Goal: Find specific fact: Find contact information

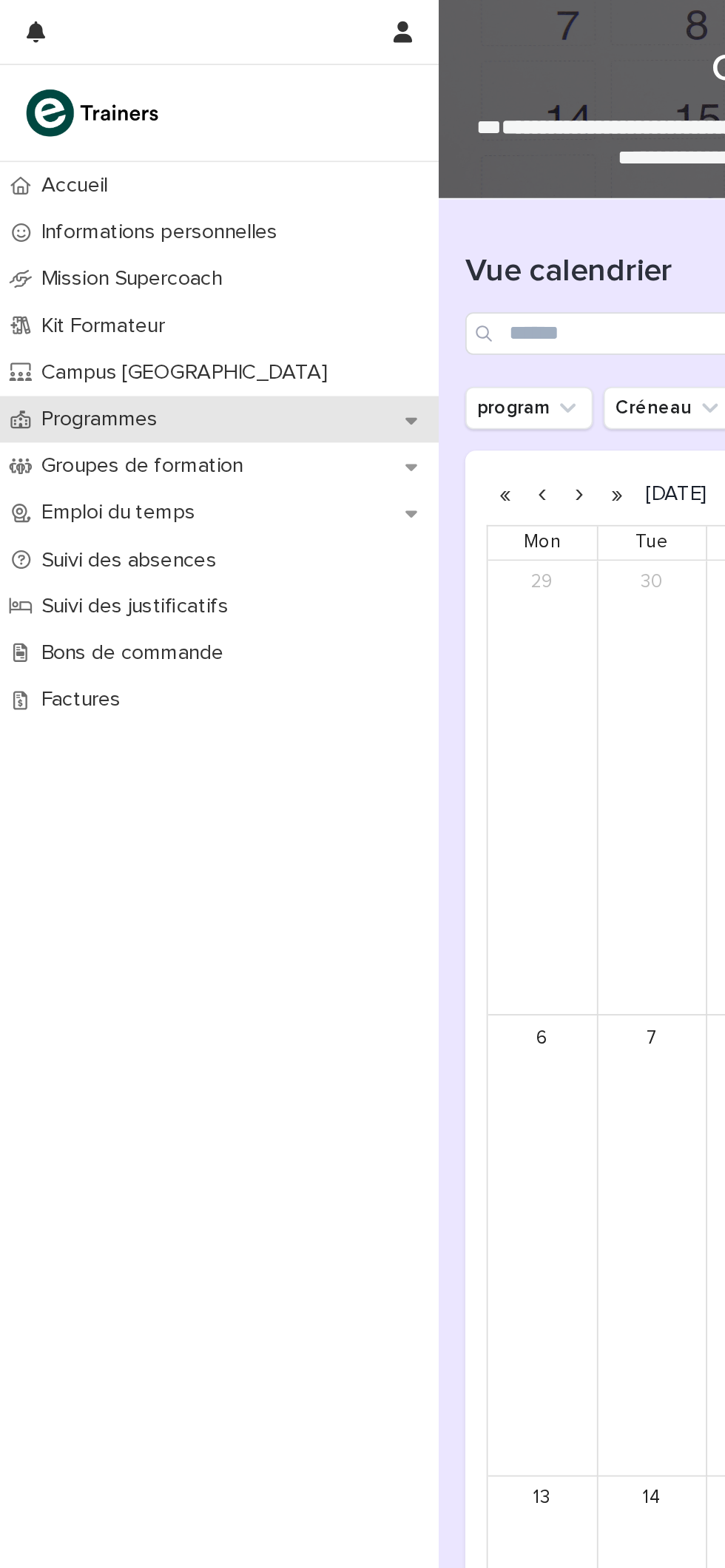
click at [42, 232] on p "Programmes" at bounding box center [58, 232] width 83 height 14
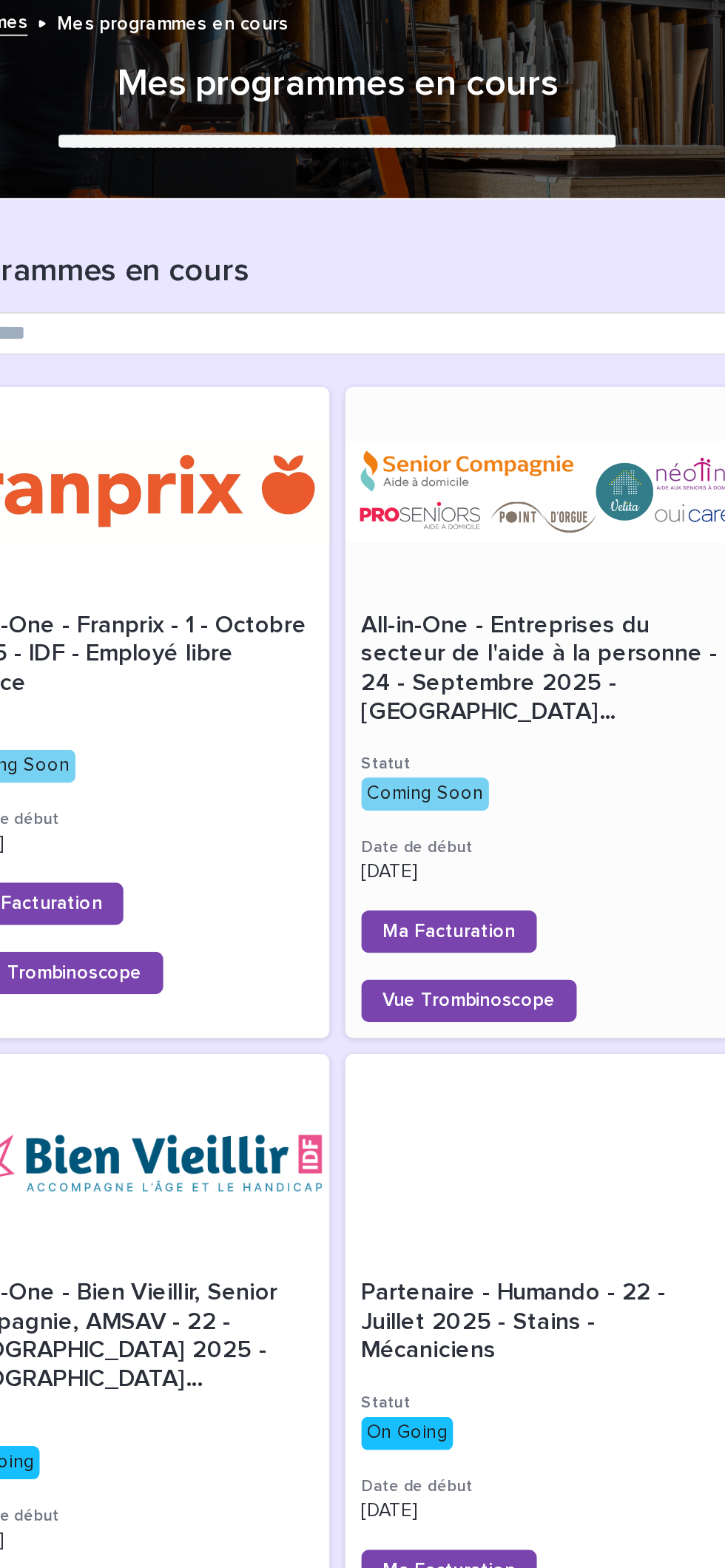
click at [551, 350] on span "All-in-One - Entreprises du secteur de l'aide à la personne - 24 - Septembre 20…" at bounding box center [600, 372] width 203 height 64
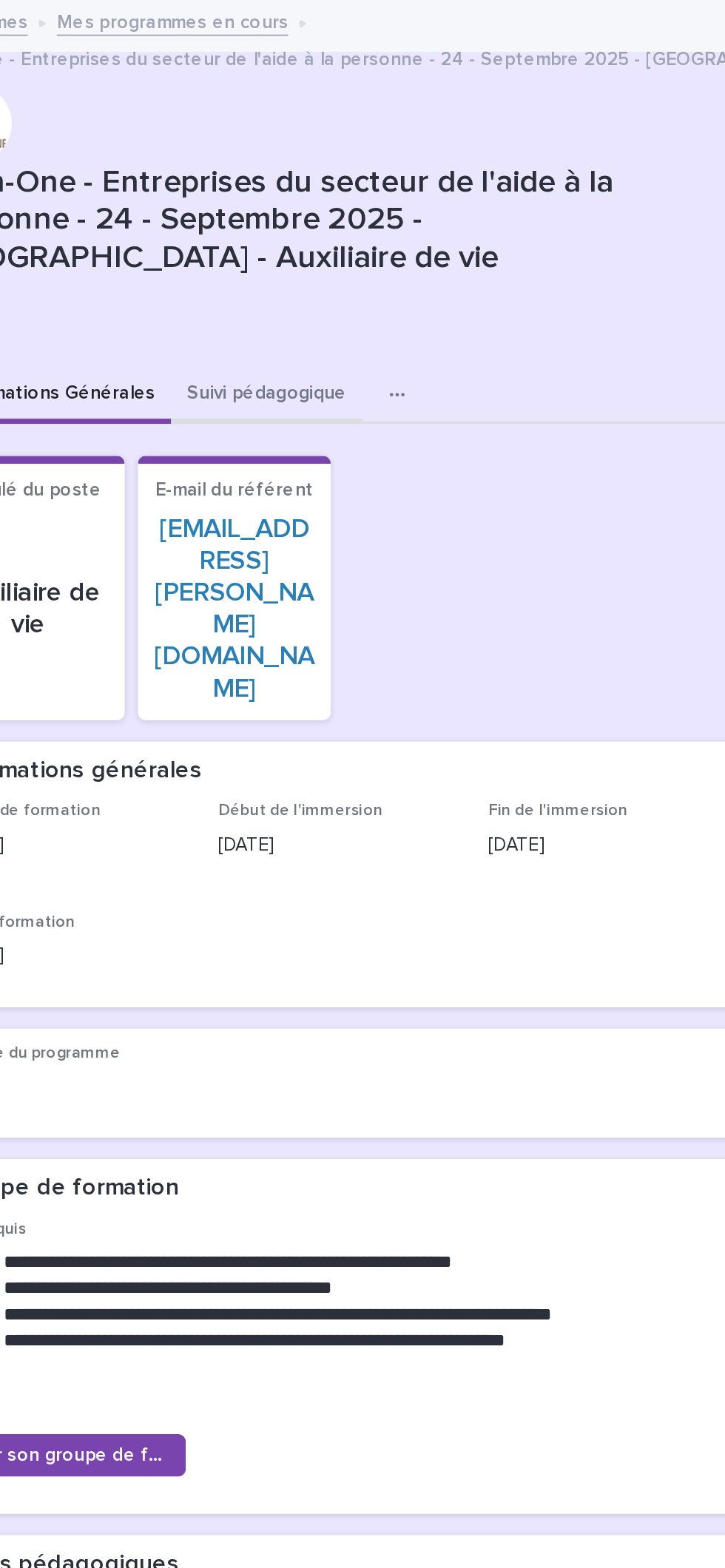
click at [437, 220] on button "Suivi pédagogique" at bounding box center [446, 220] width 107 height 31
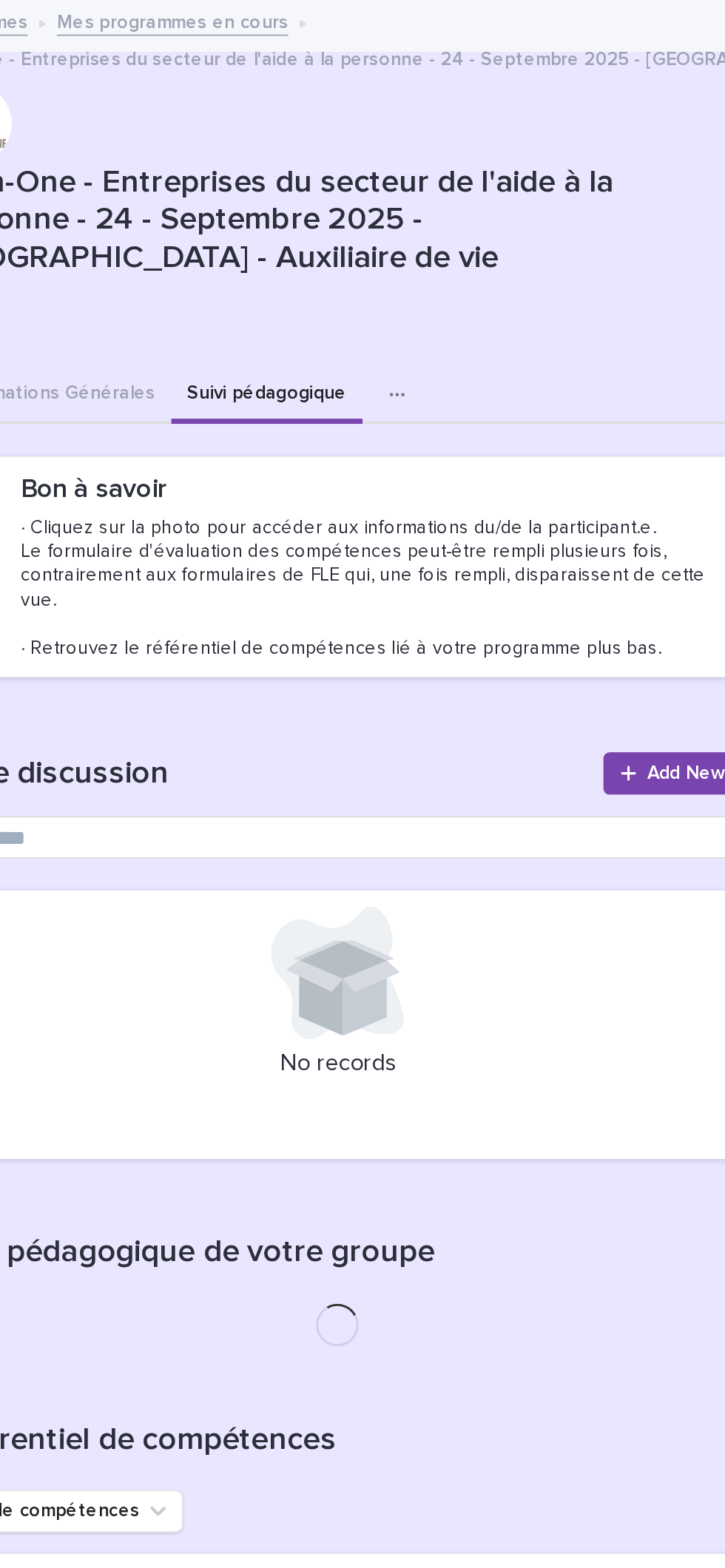
click at [513, 219] on icon "button" at bounding box center [518, 220] width 8 height 2
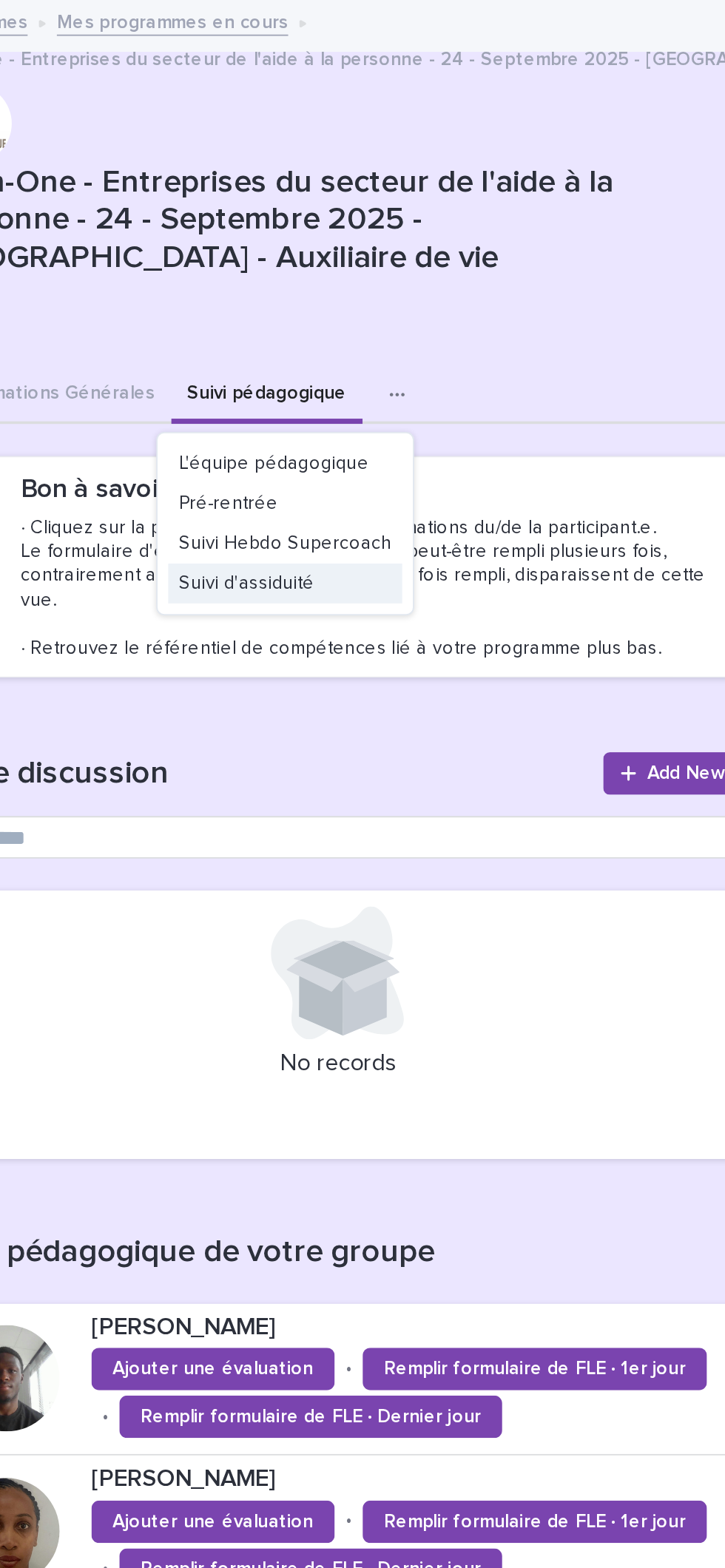
click at [426, 327] on span "Suivi d'assiduité" at bounding box center [434, 324] width 75 height 10
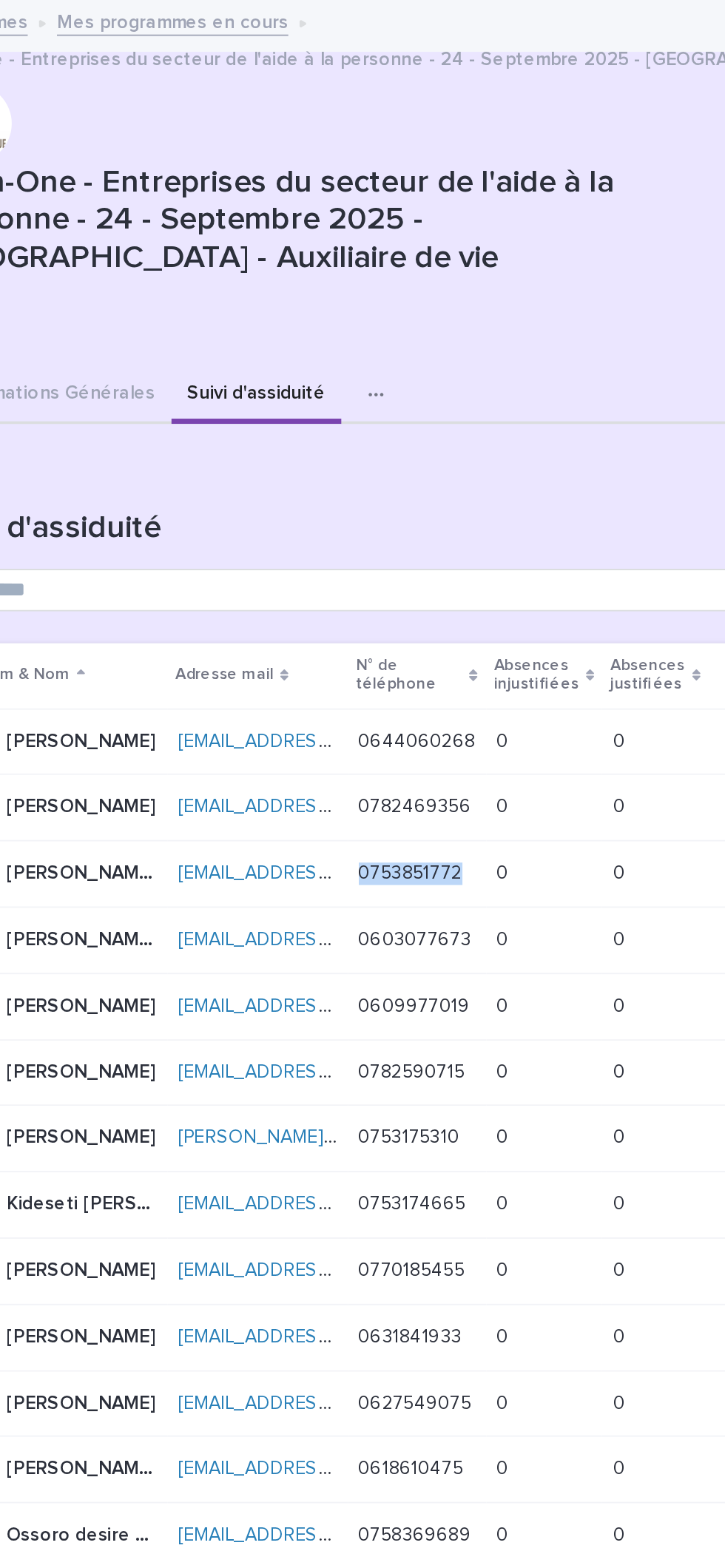
copy p "0753851772"
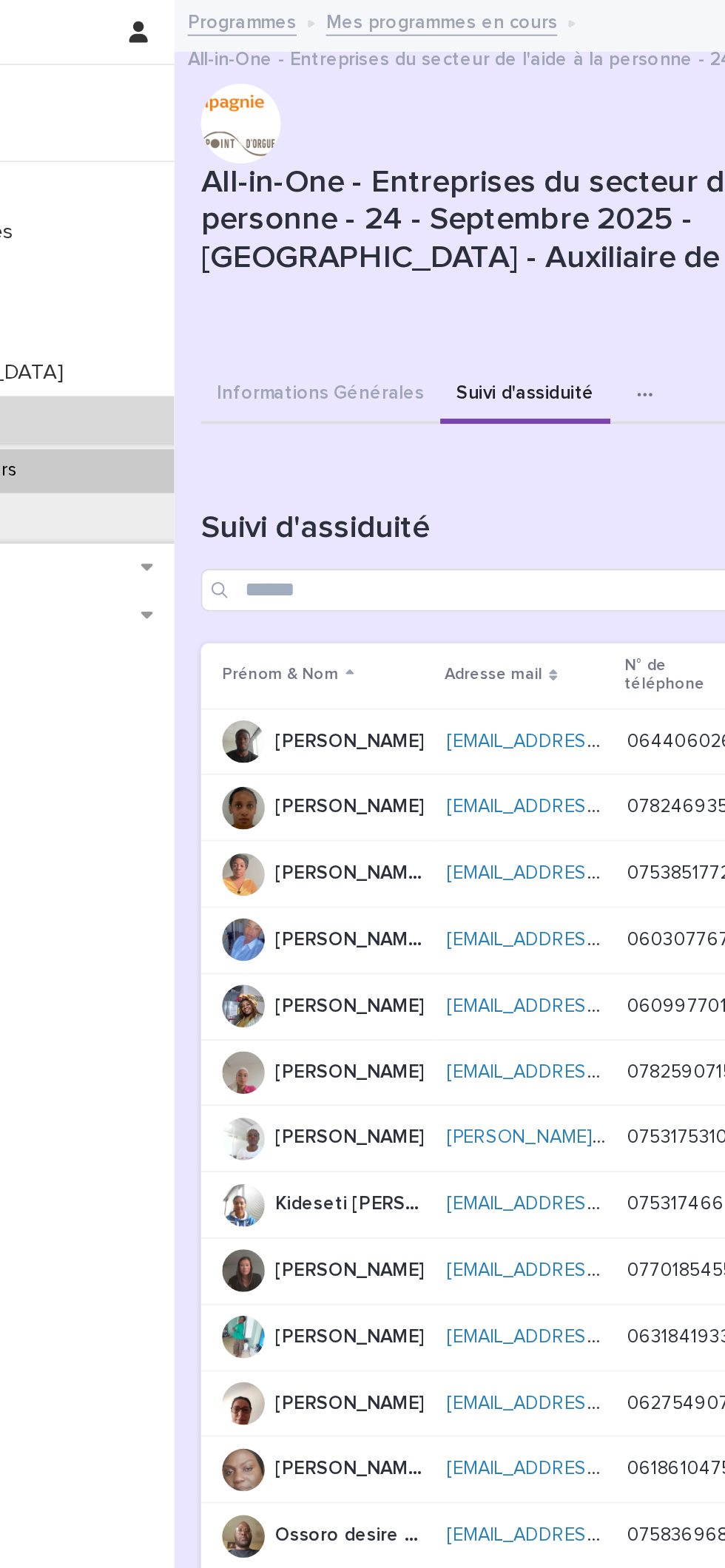
scroll to position [0, 19]
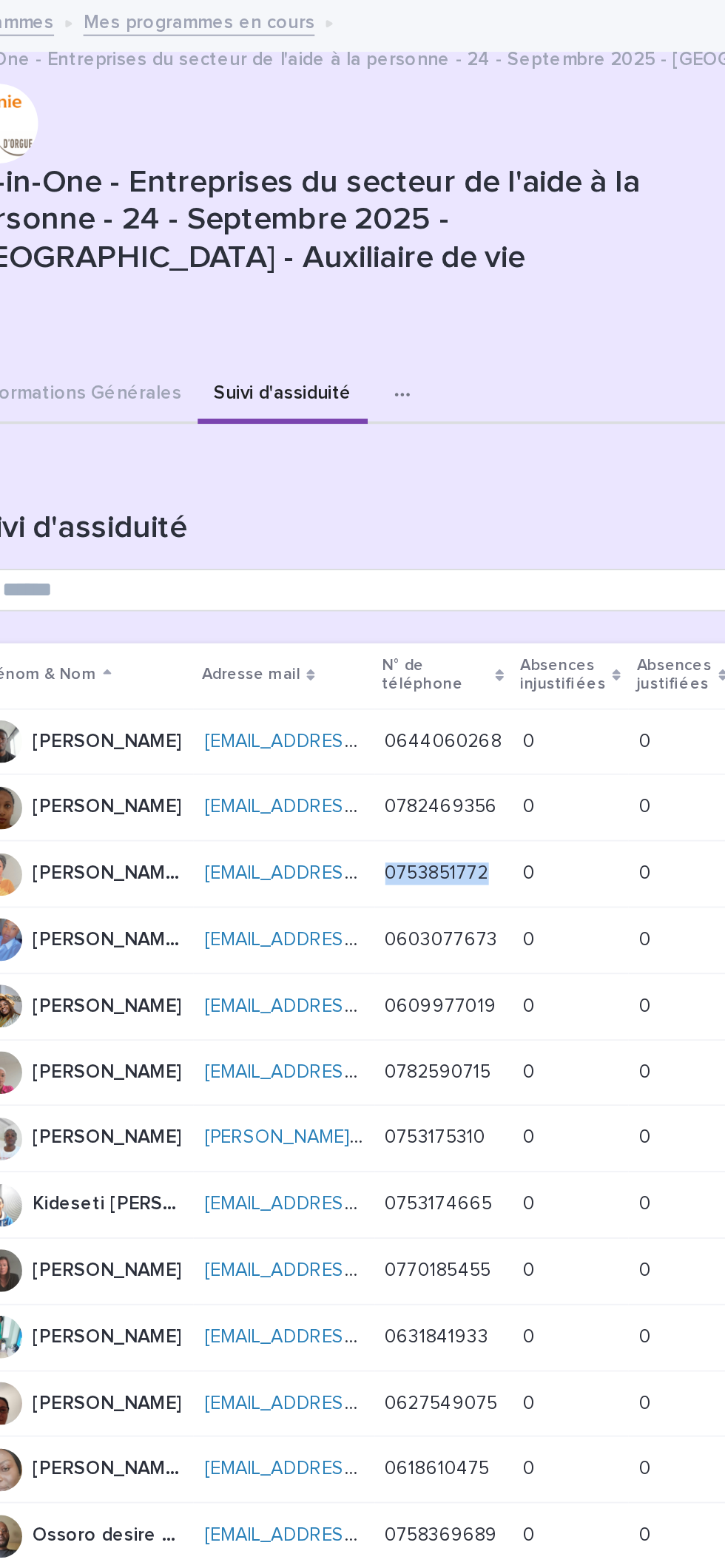
copy p "0753851772"
copy p "0609977019"
copy p "0782590715"
copy p "0753175310"
copy p "0753174665"
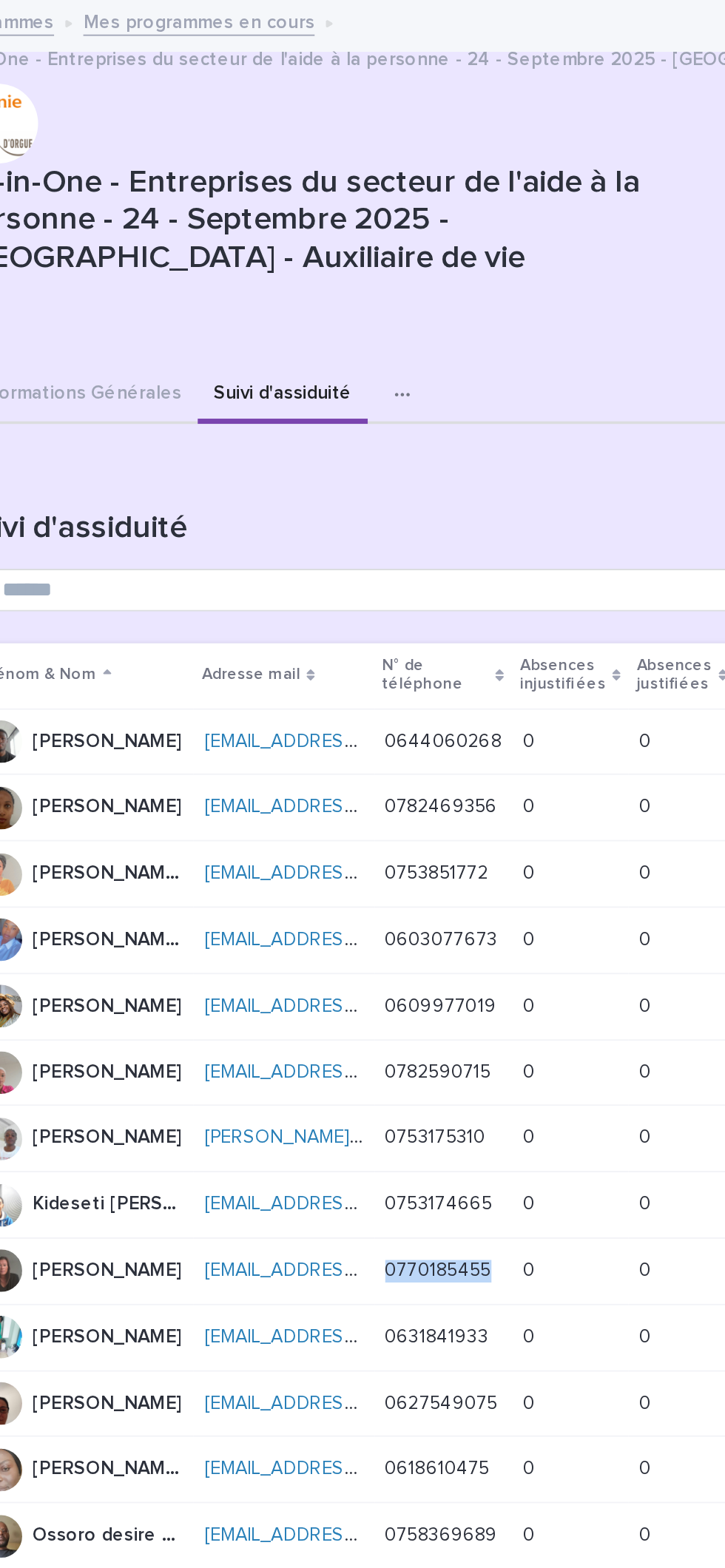
copy p "0770185455"
copy div "0631841933 0631841933"
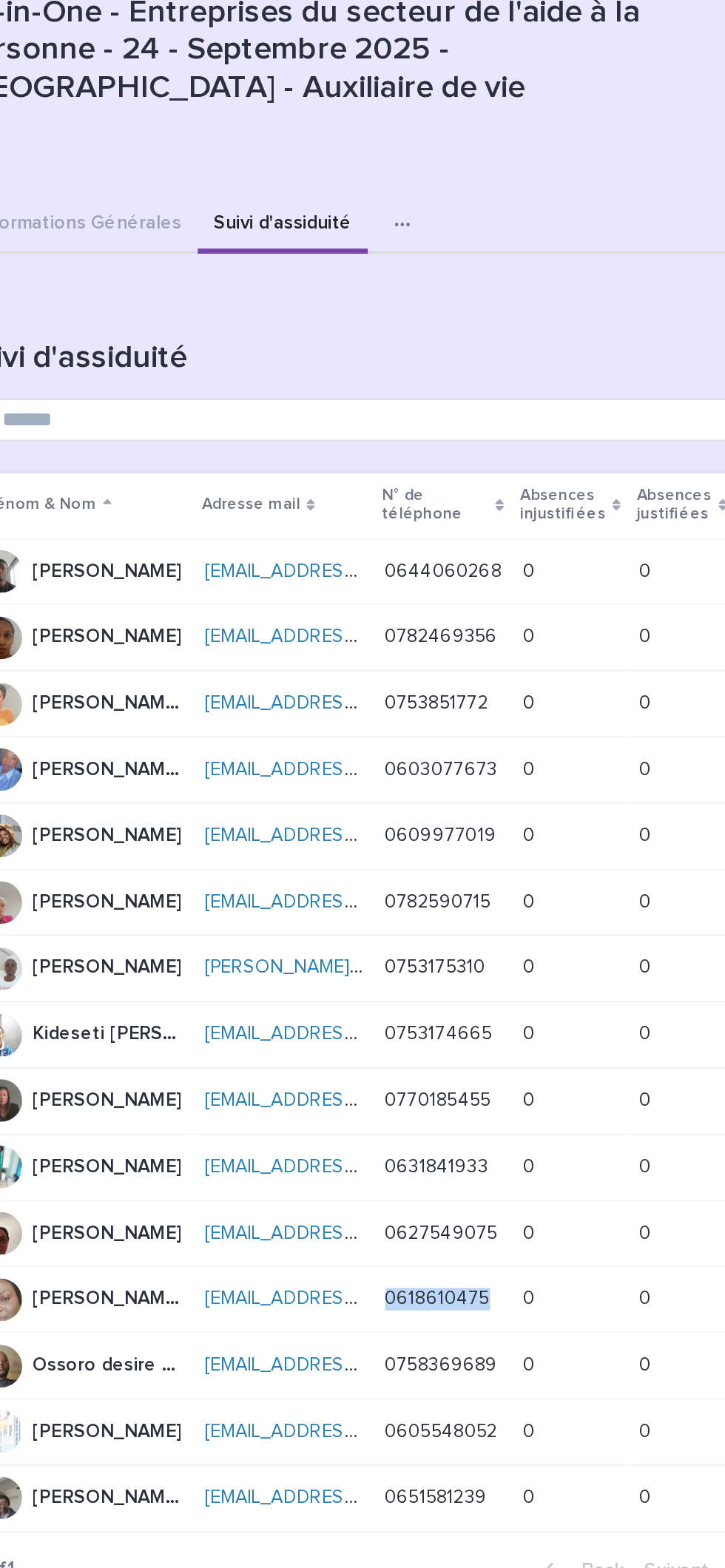
copy p "0618610475"
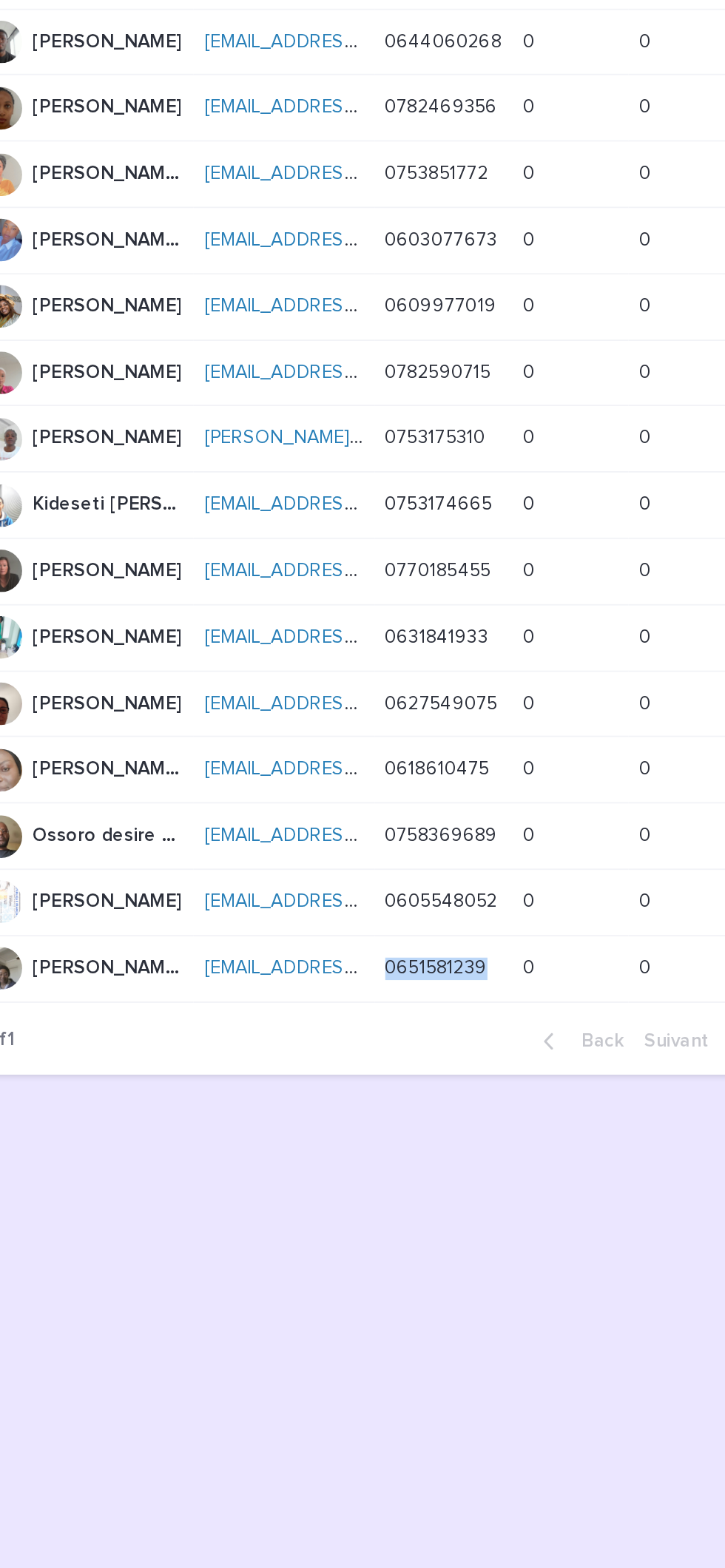
copy p "0651581239"
